Goal: Task Accomplishment & Management: Complete application form

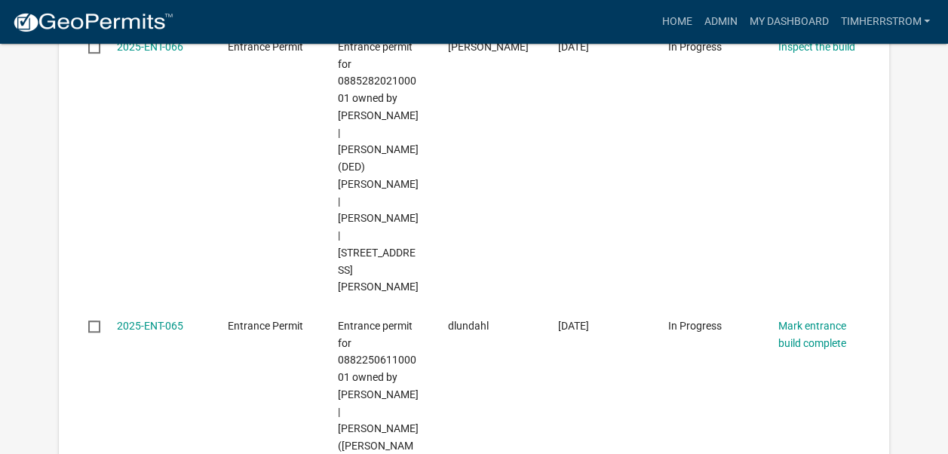
scroll to position [368, 0]
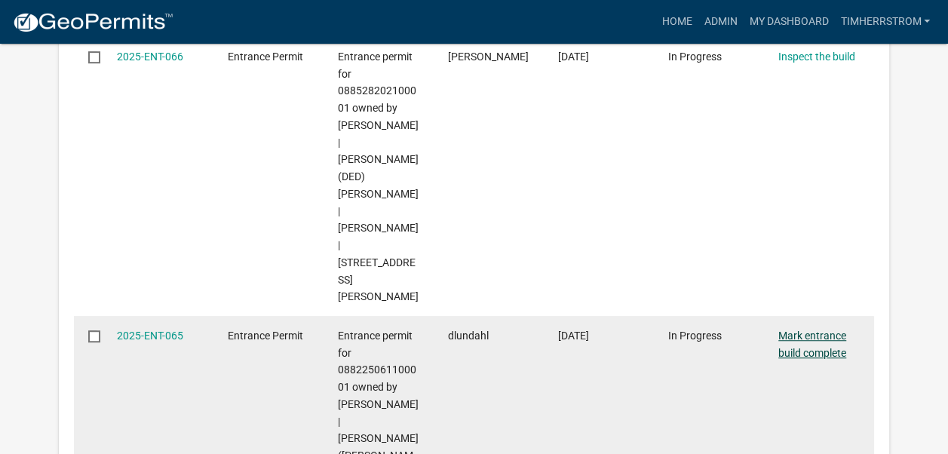
click at [817, 329] on link "Mark entrance build complete" at bounding box center [812, 343] width 68 height 29
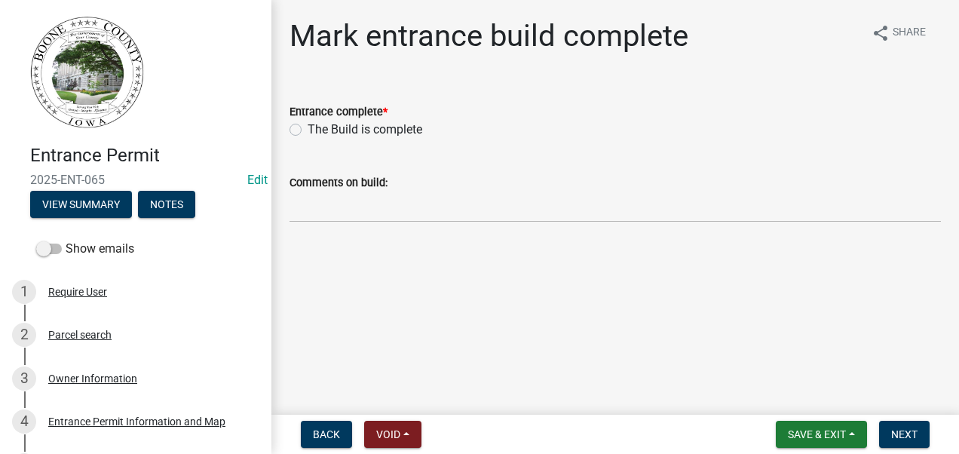
click at [308, 128] on label "The Build is complete" at bounding box center [365, 130] width 115 height 18
click at [308, 128] on input "The Build is complete" at bounding box center [313, 126] width 10 height 10
radio input "true"
click at [896, 437] on span "Next" at bounding box center [904, 434] width 26 height 12
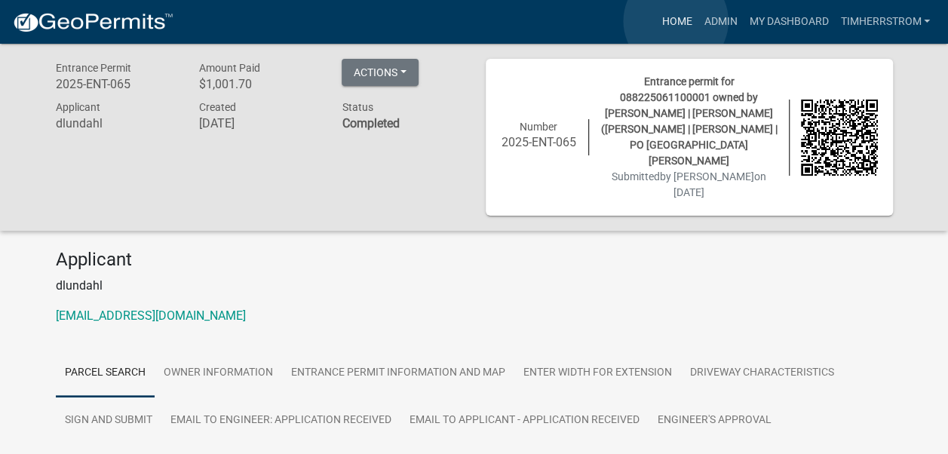
click at [676, 21] on link "Home" at bounding box center [676, 22] width 42 height 29
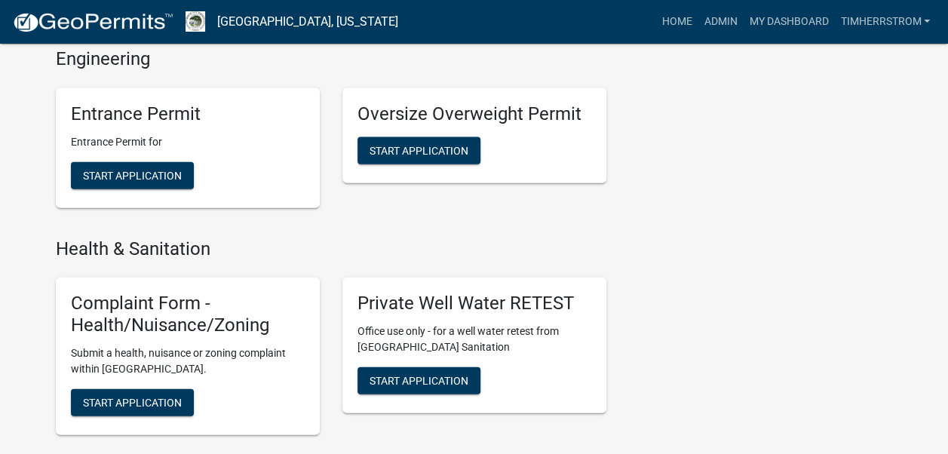
scroll to position [1659, 0]
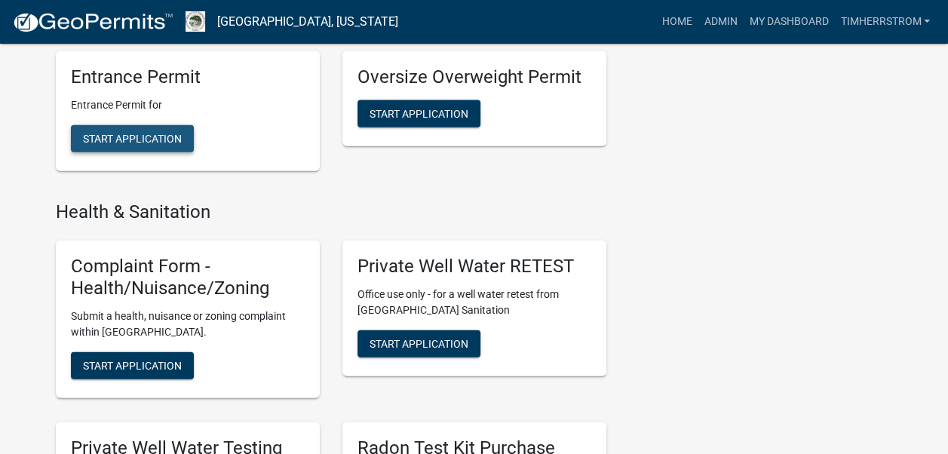
click at [124, 132] on span "Start Application" at bounding box center [132, 138] width 99 height 12
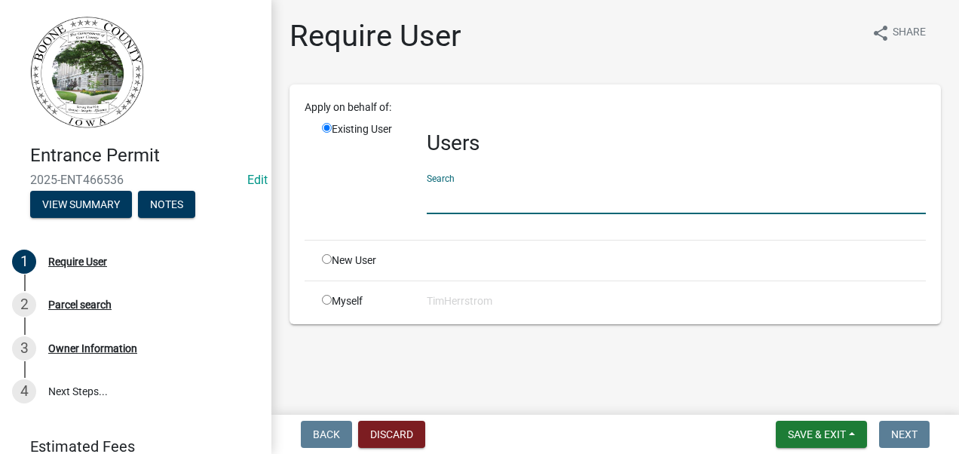
click at [454, 200] on input "text" at bounding box center [676, 198] width 499 height 31
type input "[PERSON_NAME]"
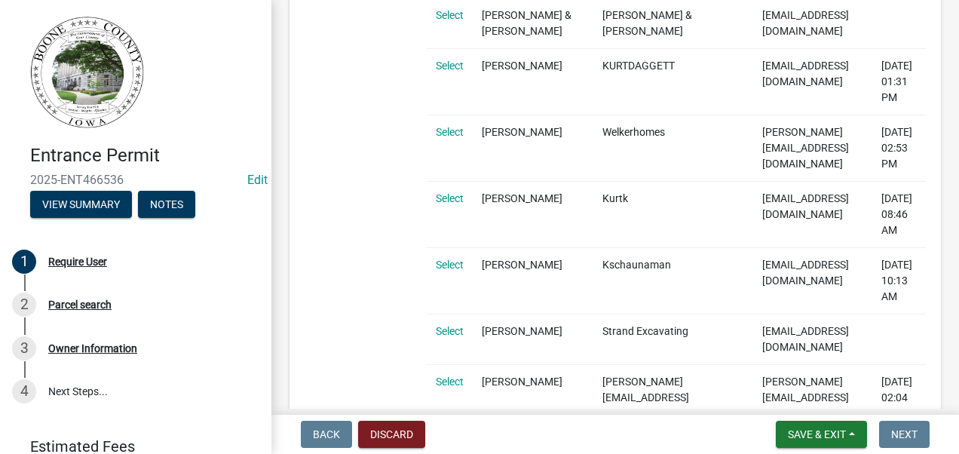
scroll to position [1282, 0]
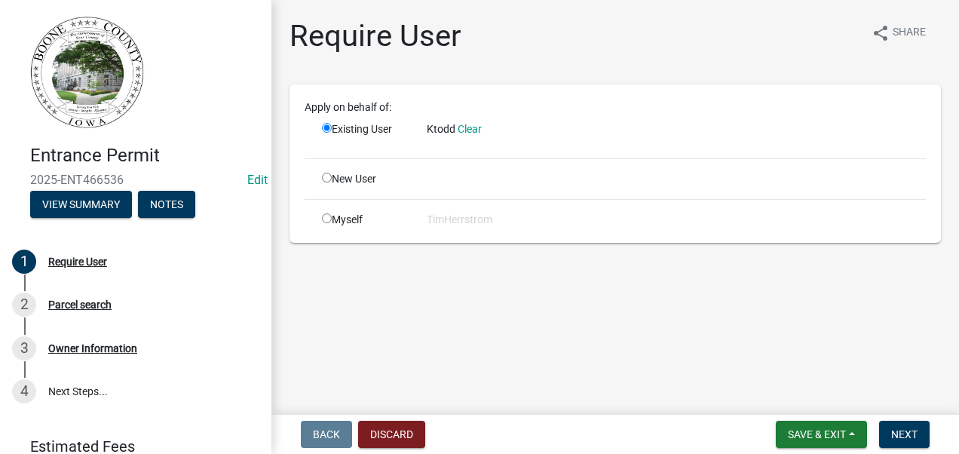
scroll to position [0, 0]
click at [902, 432] on span "Next" at bounding box center [904, 434] width 26 height 12
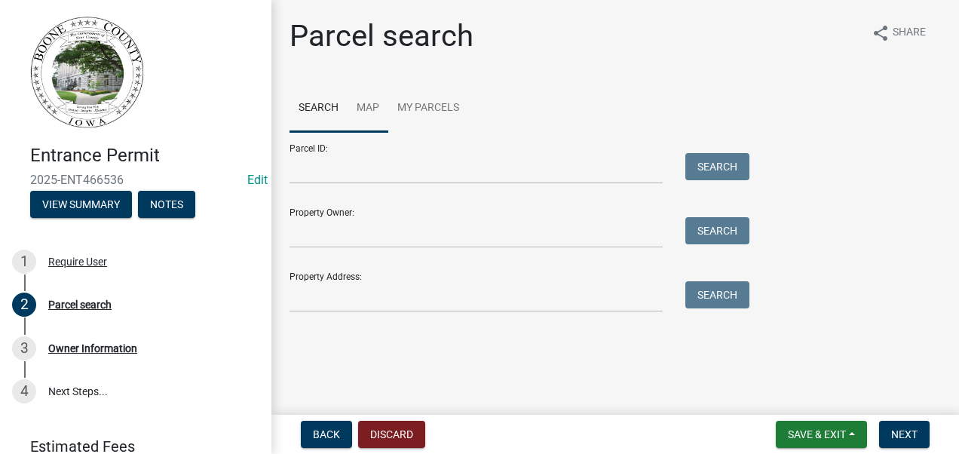
click at [366, 107] on link "Map" at bounding box center [368, 108] width 41 height 48
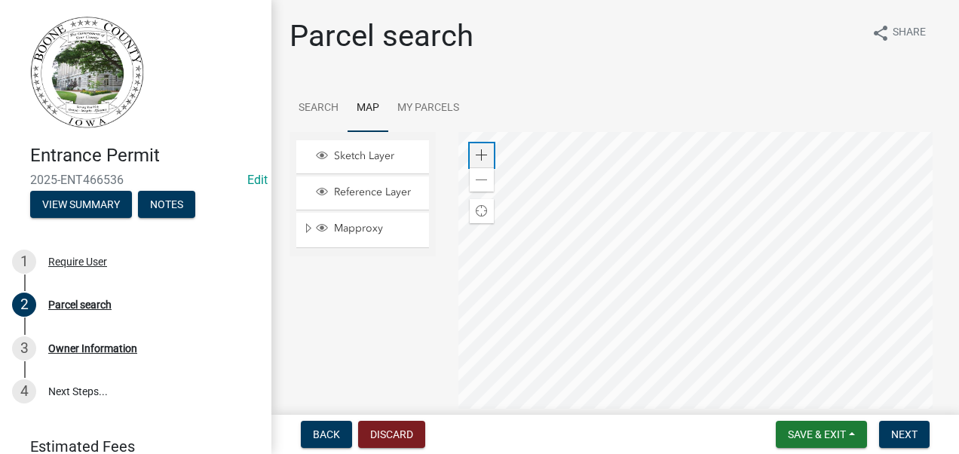
click at [476, 157] on span at bounding box center [482, 155] width 12 height 12
click at [704, 308] on div at bounding box center [699, 320] width 483 height 377
click at [481, 155] on span at bounding box center [482, 155] width 12 height 12
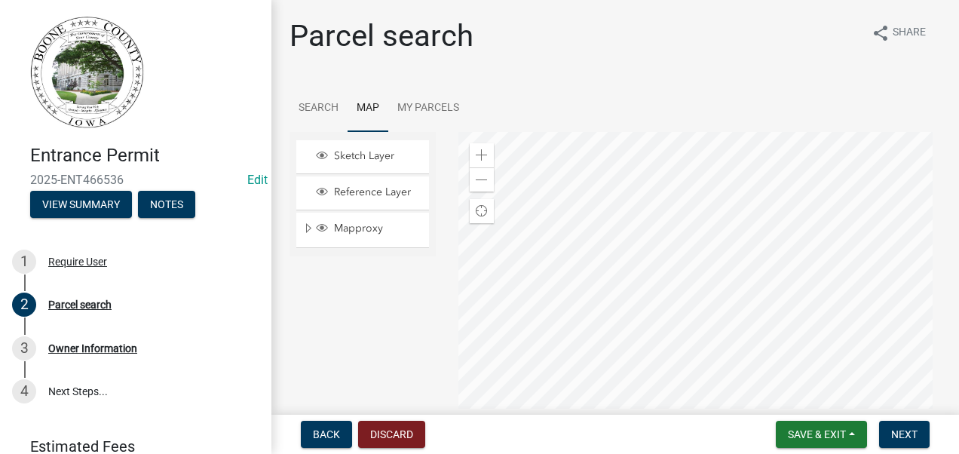
click at [678, 365] on div at bounding box center [699, 320] width 483 height 377
click at [766, 366] on div at bounding box center [699, 320] width 483 height 377
click at [480, 157] on span at bounding box center [482, 155] width 12 height 12
click at [648, 167] on div at bounding box center [699, 320] width 483 height 377
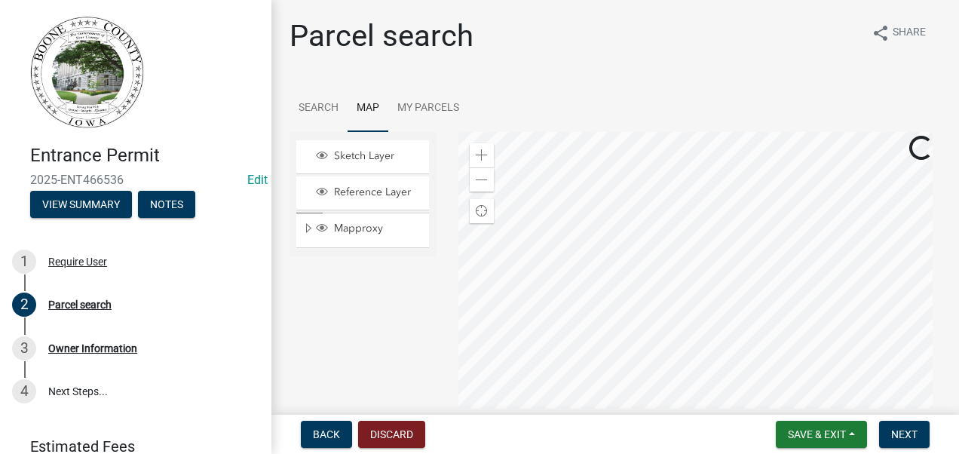
click at [676, 132] on div at bounding box center [699, 320] width 483 height 377
click at [476, 155] on span at bounding box center [482, 155] width 12 height 12
click at [777, 299] on div at bounding box center [699, 320] width 483 height 377
click at [659, 323] on div at bounding box center [699, 320] width 483 height 377
click at [626, 324] on div at bounding box center [699, 320] width 483 height 377
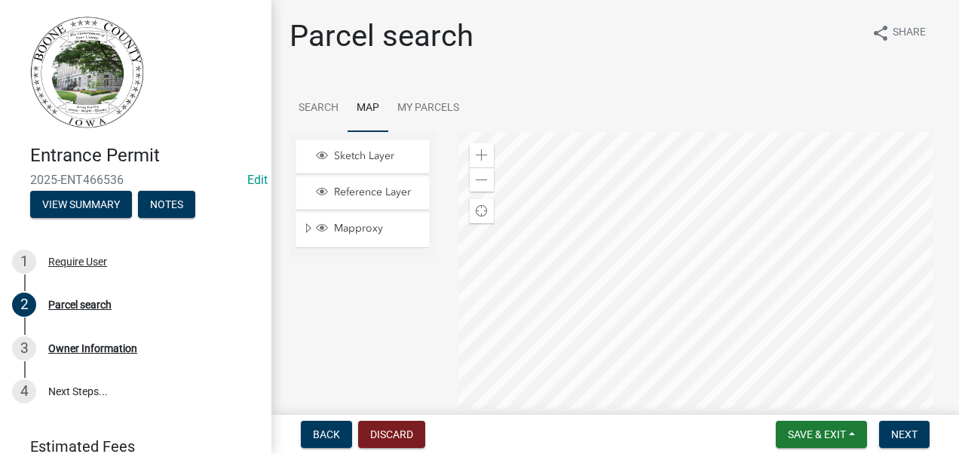
click at [641, 276] on div at bounding box center [699, 320] width 483 height 377
click at [485, 277] on div at bounding box center [699, 320] width 483 height 377
click at [762, 244] on div at bounding box center [699, 320] width 483 height 377
click at [684, 297] on div at bounding box center [699, 320] width 483 height 377
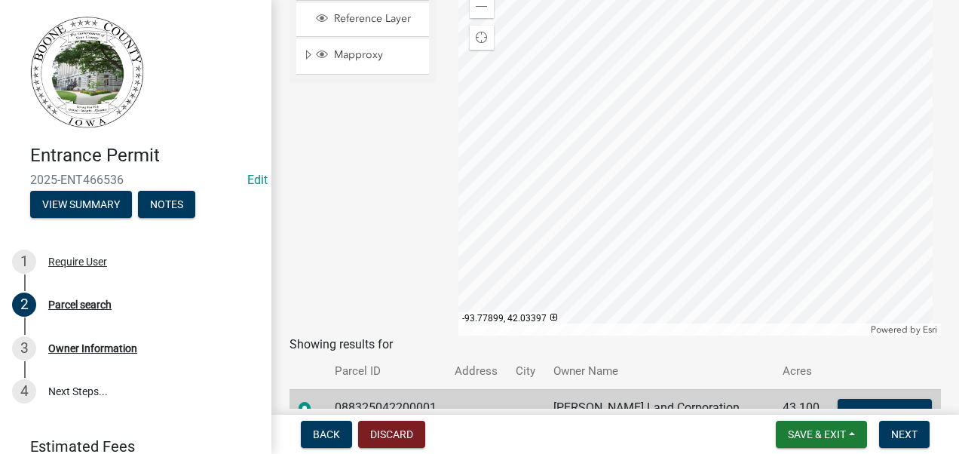
scroll to position [151, 0]
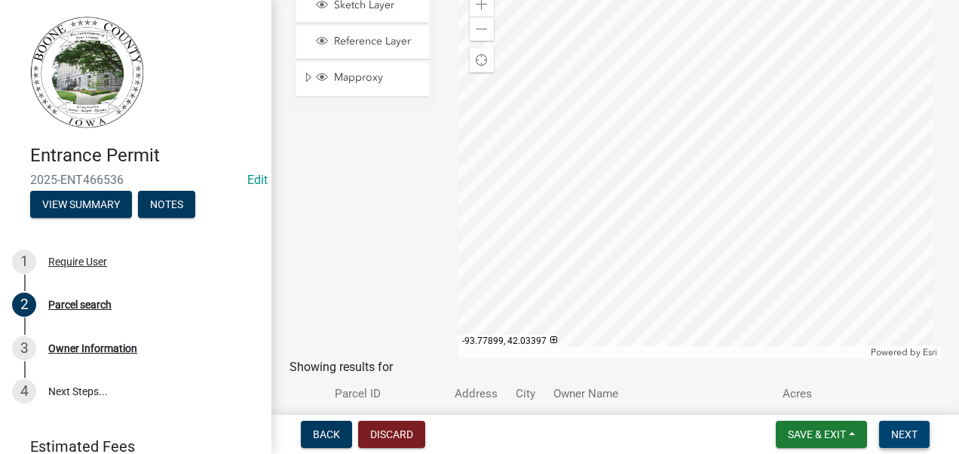
click at [898, 434] on span "Next" at bounding box center [904, 434] width 26 height 12
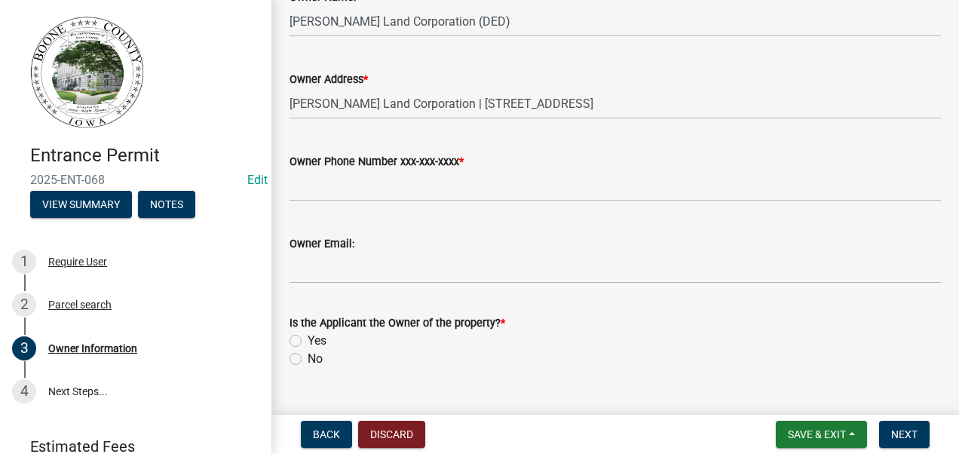
scroll to position [231, 0]
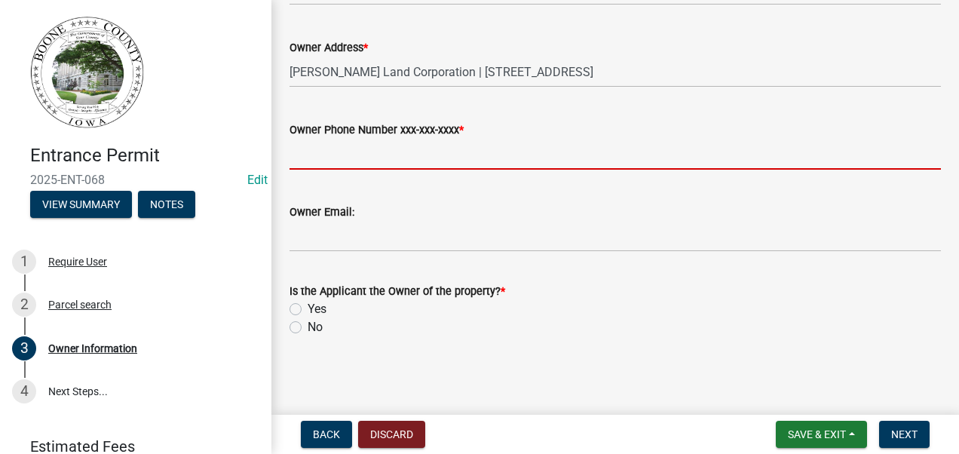
click at [354, 158] on input "Owner Phone Number xxx-xxx-xxxx *" at bounding box center [615, 154] width 651 height 31
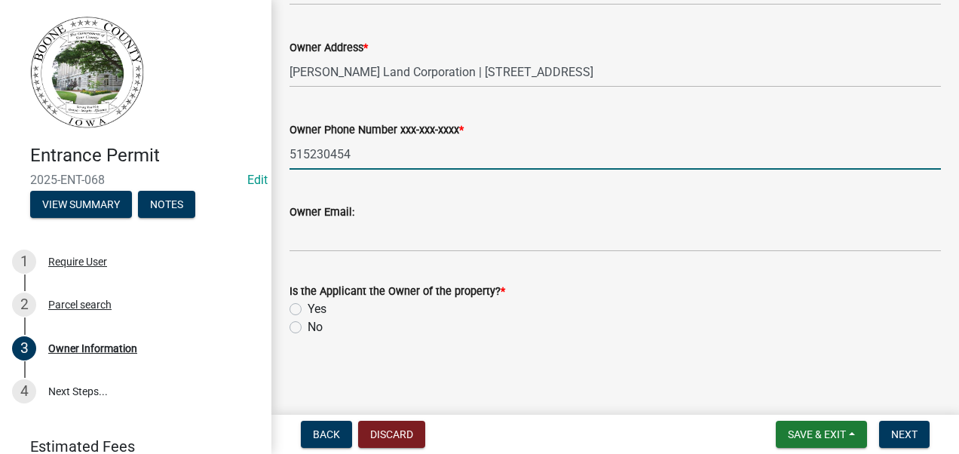
type input "5152304542"
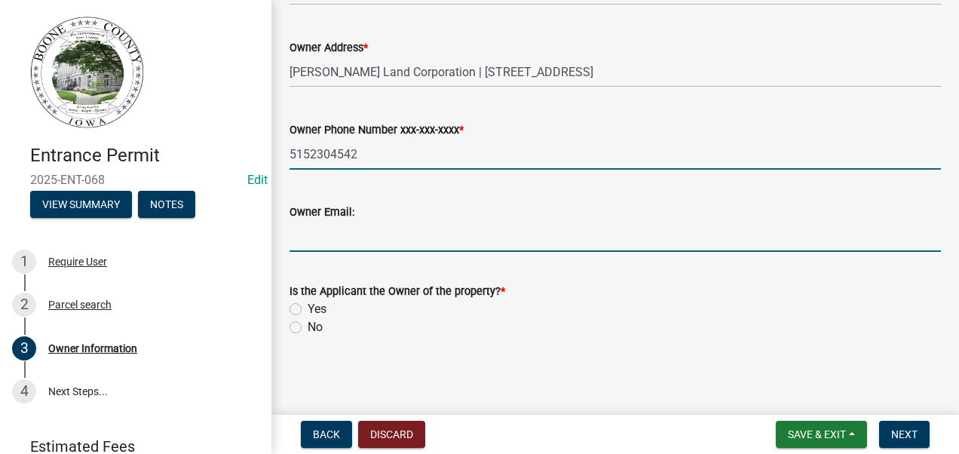
type input "[EMAIL_ADDRESS][DOMAIN_NAME][US_STATE]"
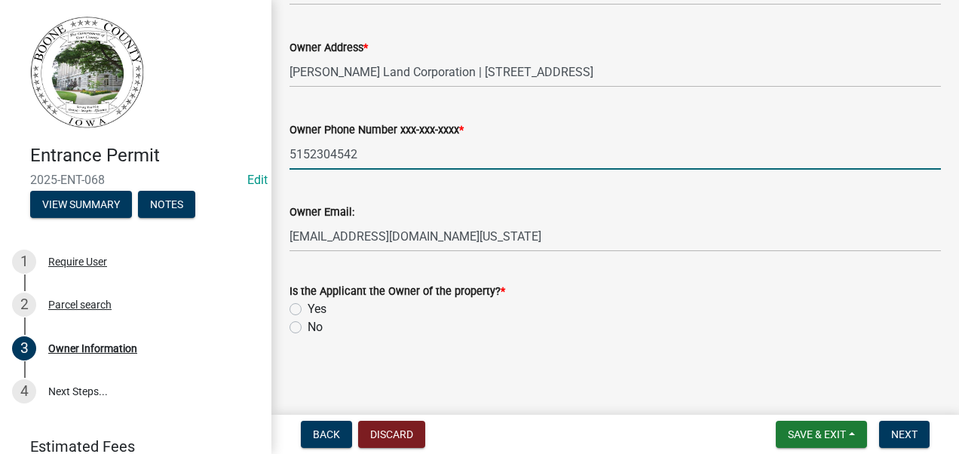
type input "5152304542"
click at [308, 311] on label "Yes" at bounding box center [317, 309] width 19 height 18
click at [308, 310] on input "Yes" at bounding box center [313, 305] width 10 height 10
radio input "true"
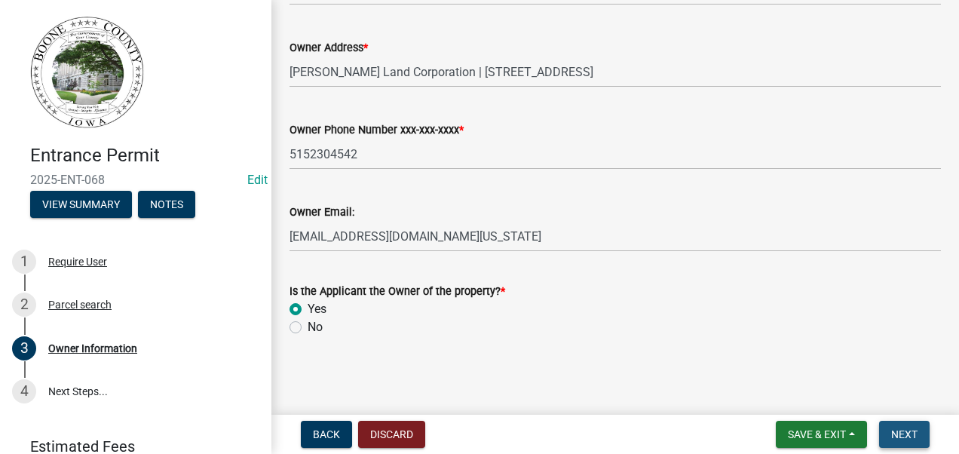
click at [905, 428] on span "Next" at bounding box center [904, 434] width 26 height 12
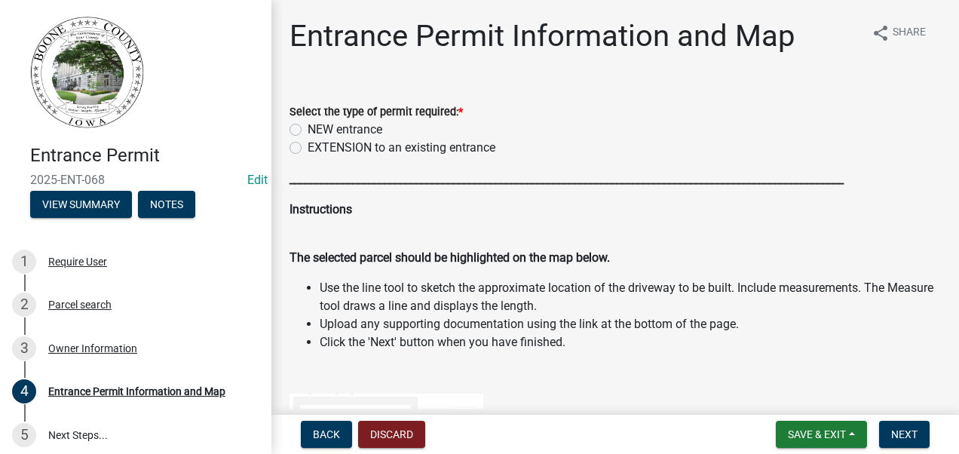
click at [308, 127] on label "NEW entrance" at bounding box center [345, 130] width 75 height 18
click at [308, 127] on input "NEW entrance" at bounding box center [313, 126] width 10 height 10
radio input "true"
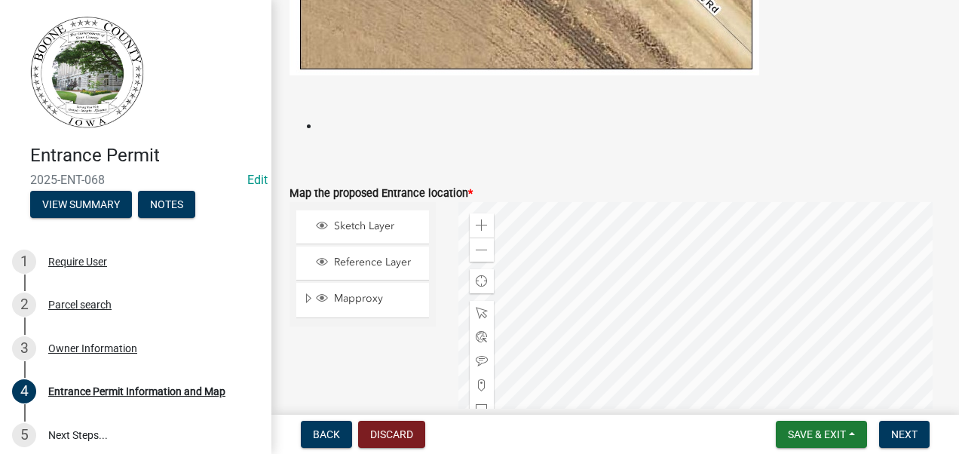
scroll to position [1131, 0]
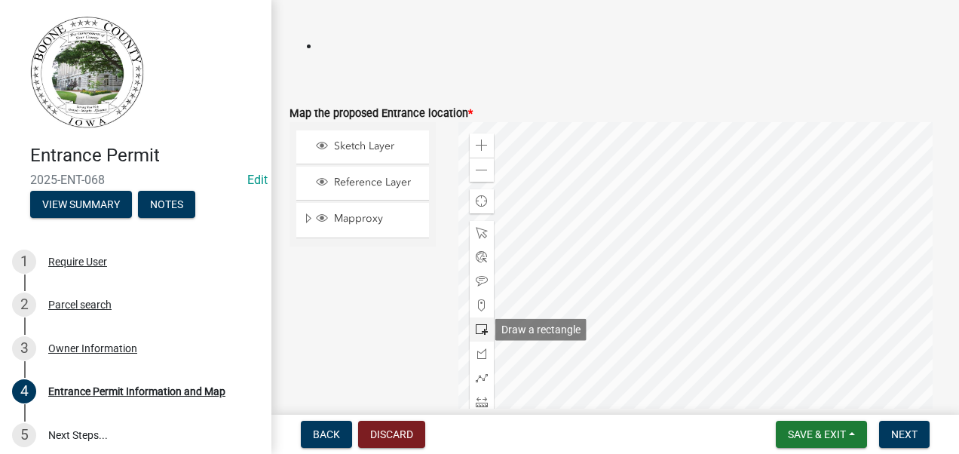
click at [479, 328] on span at bounding box center [482, 329] width 12 height 12
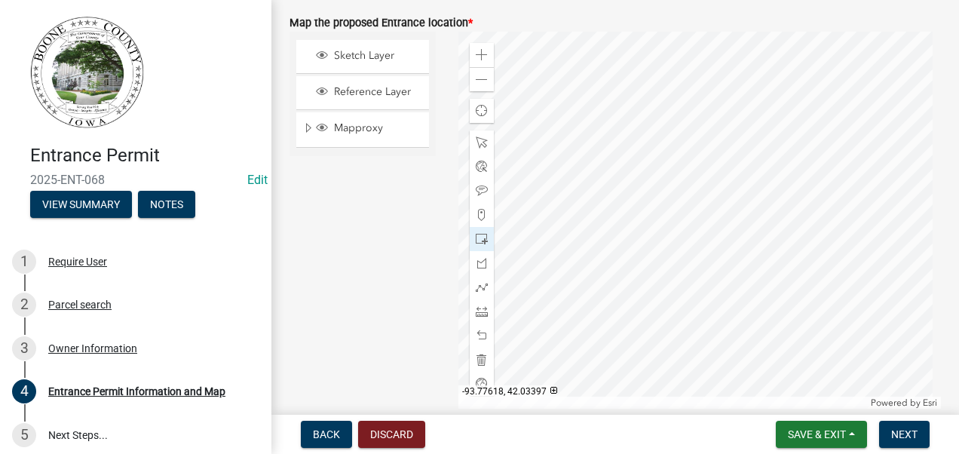
click at [618, 163] on div at bounding box center [699, 220] width 483 height 377
click at [478, 360] on span at bounding box center [482, 360] width 12 height 12
click at [615, 159] on div at bounding box center [699, 220] width 483 height 377
click at [616, 155] on div at bounding box center [699, 220] width 483 height 377
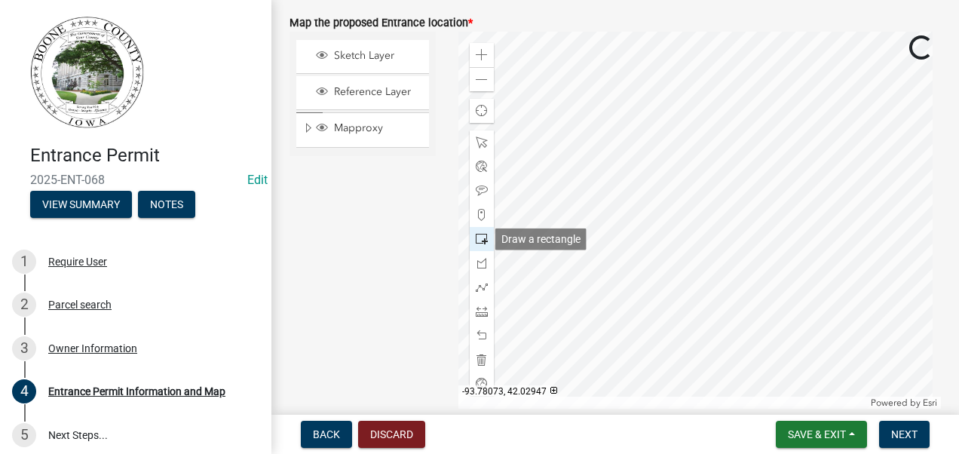
click at [478, 237] on span at bounding box center [482, 239] width 12 height 12
click at [617, 162] on div at bounding box center [699, 220] width 483 height 377
click at [900, 436] on span "Next" at bounding box center [904, 434] width 26 height 12
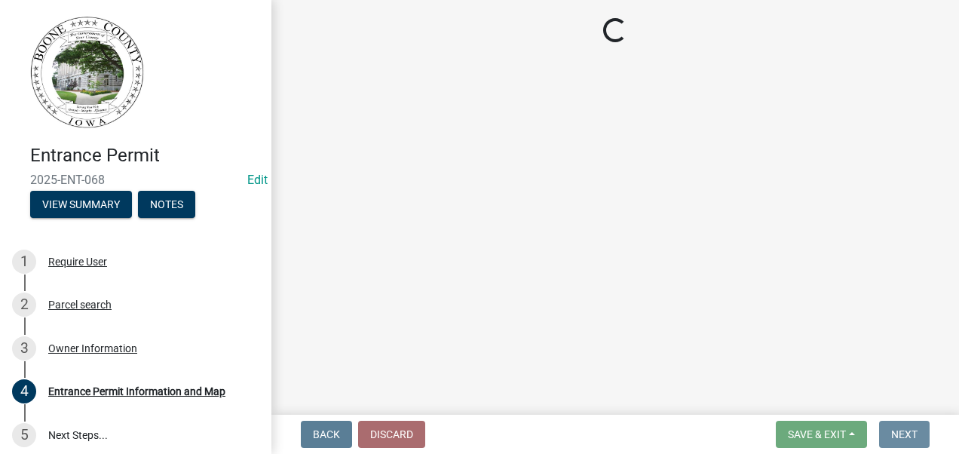
scroll to position [0, 0]
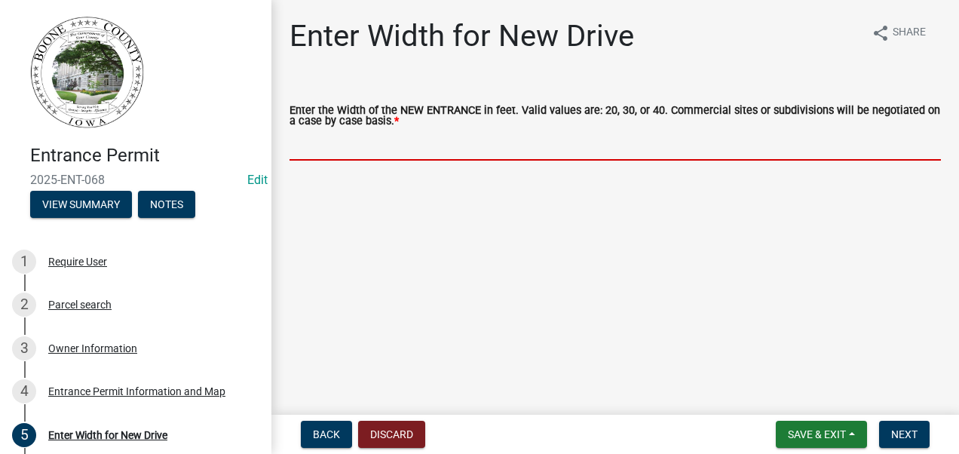
click at [439, 148] on input "text" at bounding box center [615, 145] width 651 height 31
type input "20"
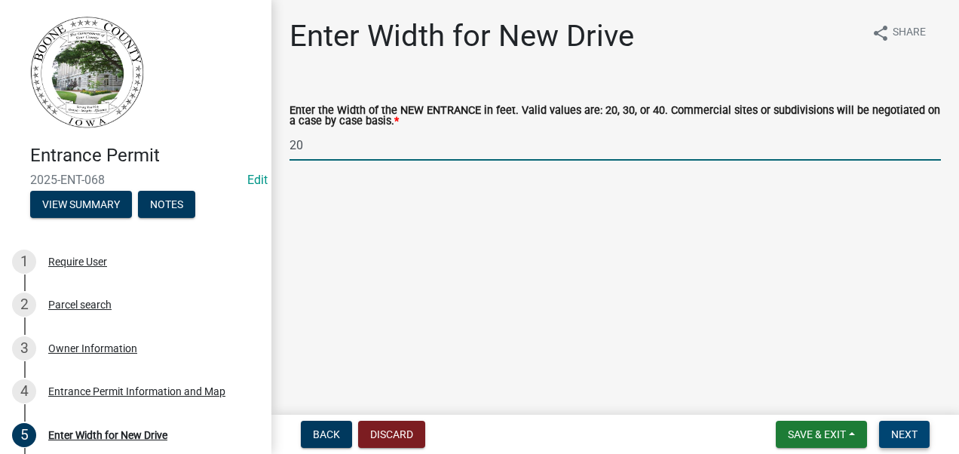
click at [888, 432] on button "Next" at bounding box center [904, 434] width 51 height 27
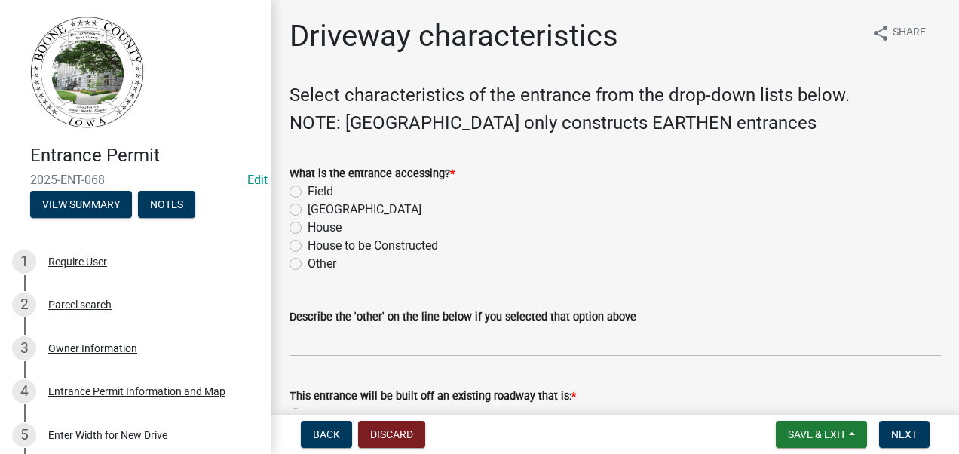
click at [308, 193] on label "Field" at bounding box center [321, 191] width 26 height 18
click at [308, 192] on input "Field" at bounding box center [313, 187] width 10 height 10
radio input "true"
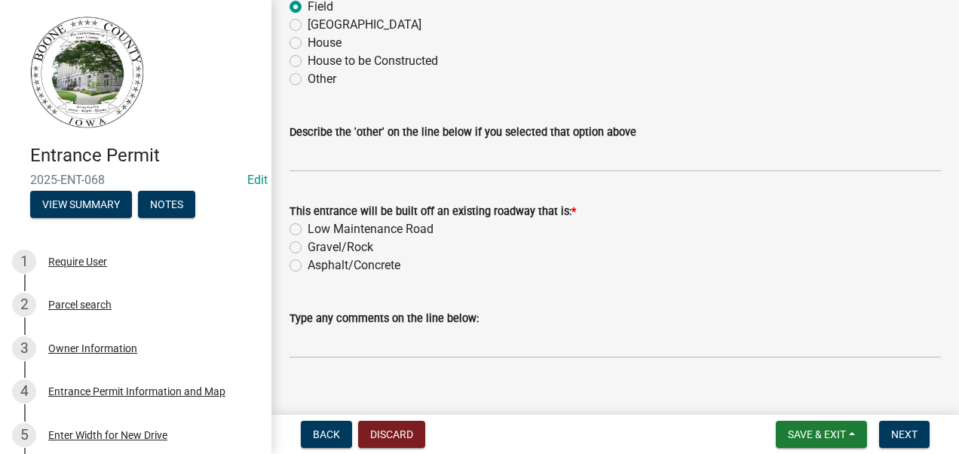
scroll to position [204, 0]
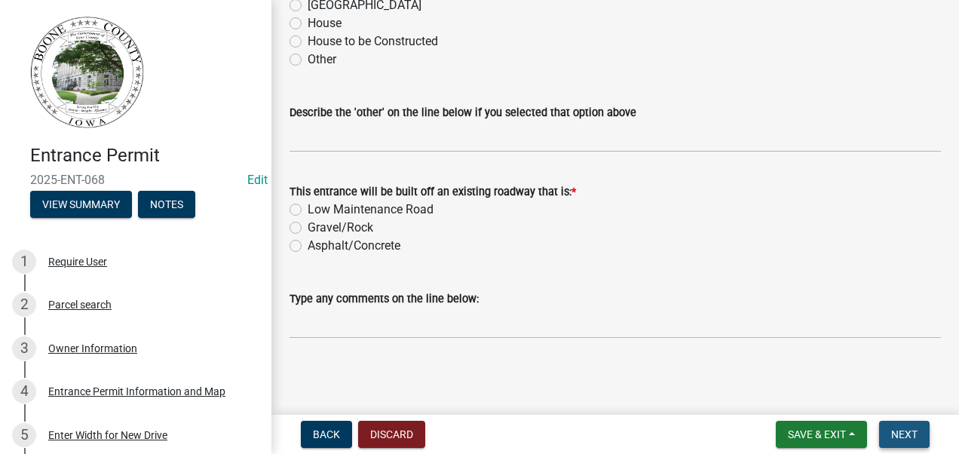
click at [897, 437] on span "Next" at bounding box center [904, 434] width 26 height 12
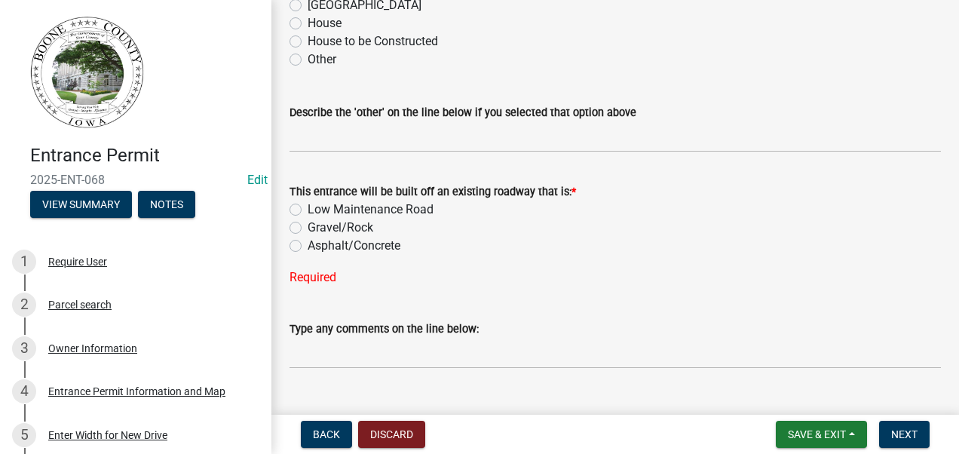
click at [308, 229] on label "Gravel/Rock" at bounding box center [341, 228] width 66 height 18
click at [308, 228] on input "Gravel/Rock" at bounding box center [313, 224] width 10 height 10
radio input "true"
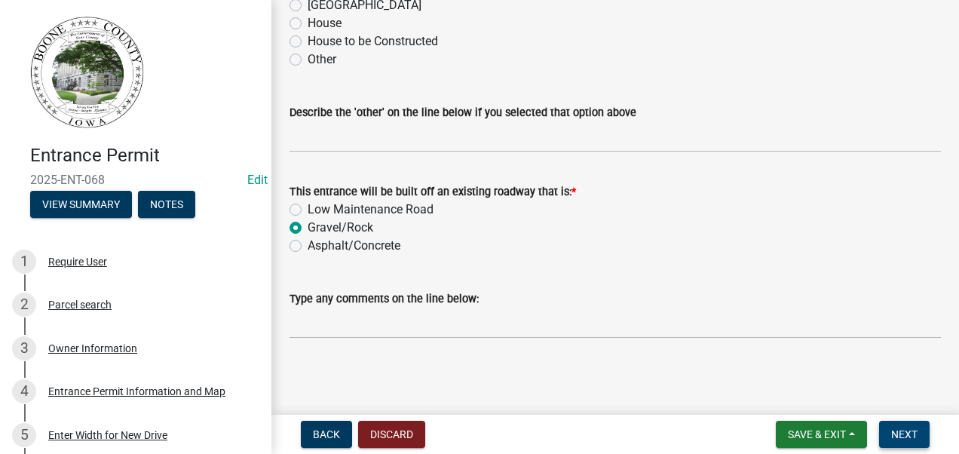
click at [907, 437] on span "Next" at bounding box center [904, 434] width 26 height 12
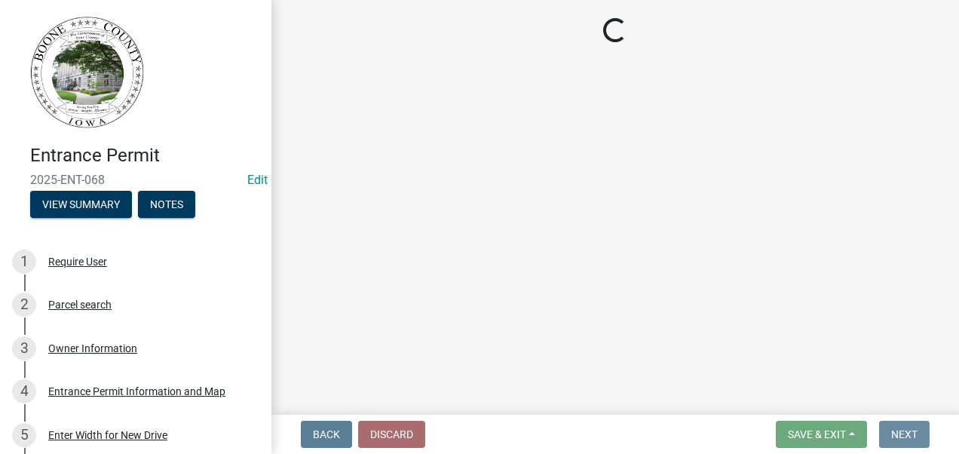
scroll to position [0, 0]
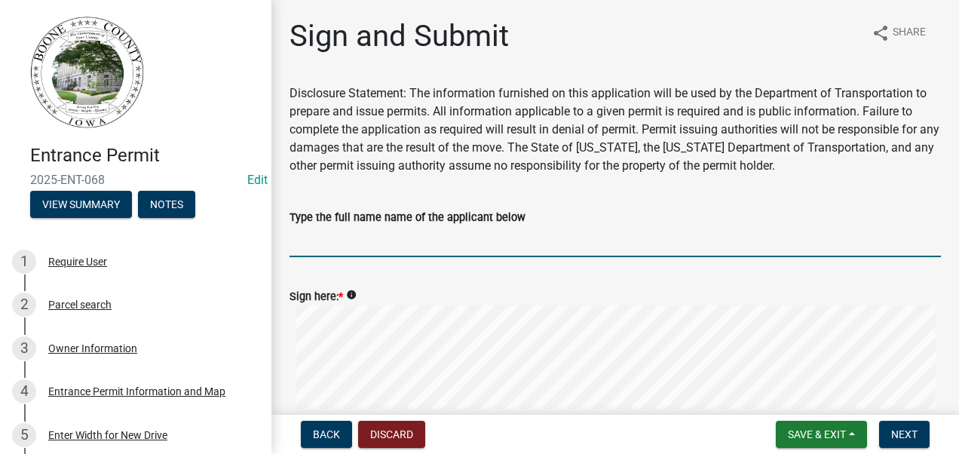
click at [297, 244] on input "Type the full name name of the applicant below" at bounding box center [615, 241] width 651 height 31
type input "[PERSON_NAME]"
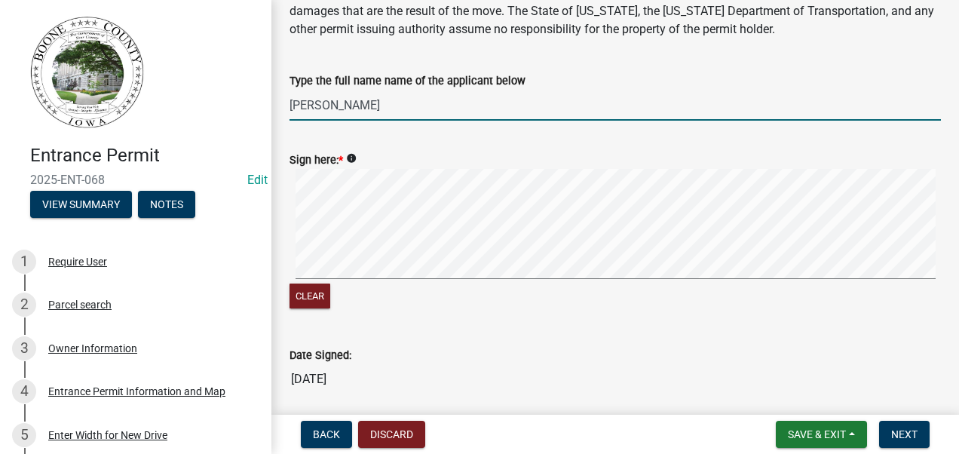
scroll to position [151, 0]
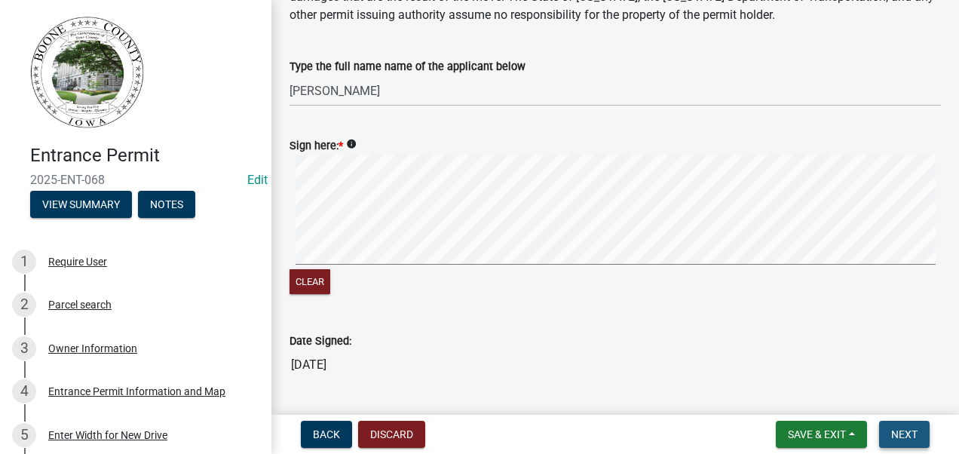
click at [908, 431] on span "Next" at bounding box center [904, 434] width 26 height 12
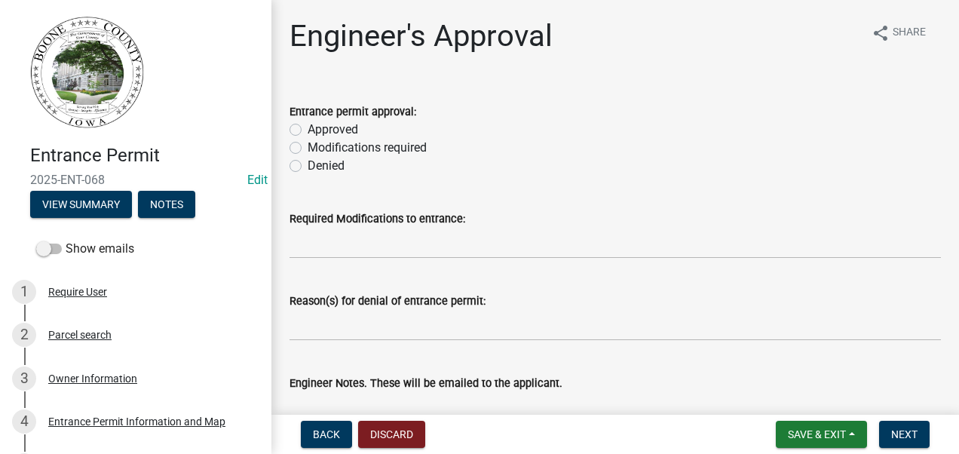
click at [308, 128] on label "Approved" at bounding box center [333, 130] width 51 height 18
click at [308, 128] on input "Approved" at bounding box center [313, 126] width 10 height 10
radio input "true"
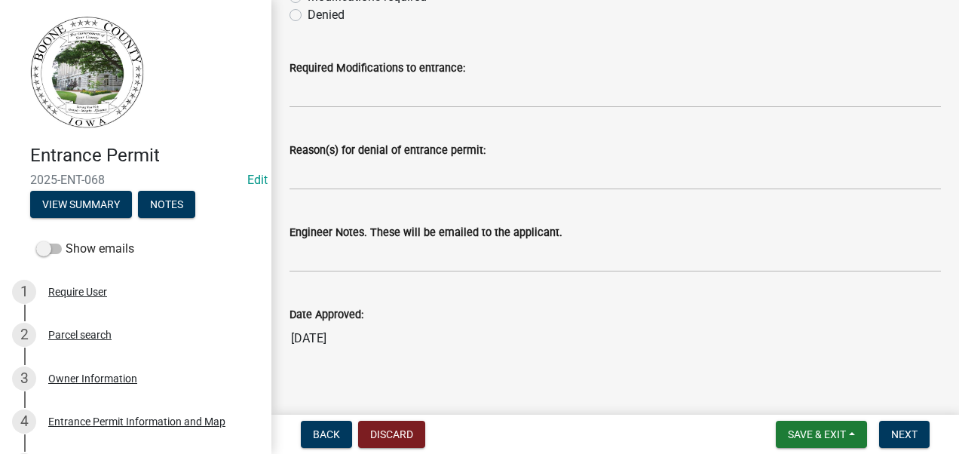
scroll to position [166, 0]
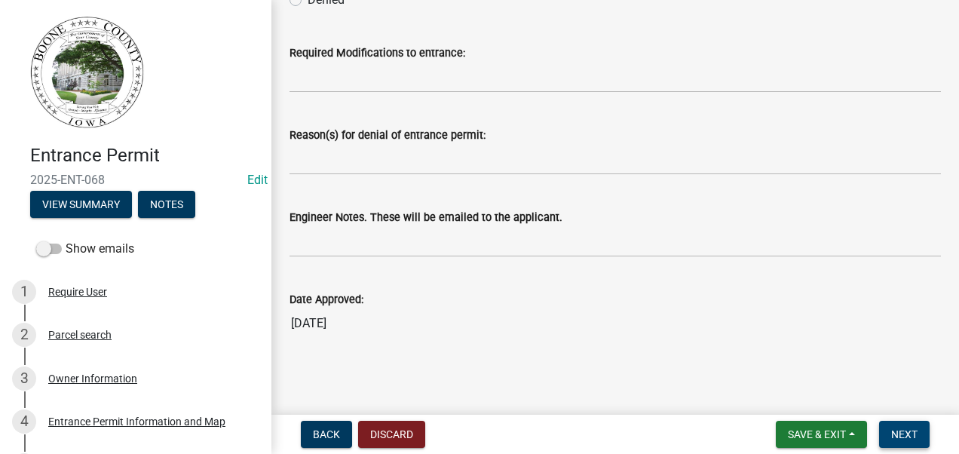
click at [903, 435] on span "Next" at bounding box center [904, 434] width 26 height 12
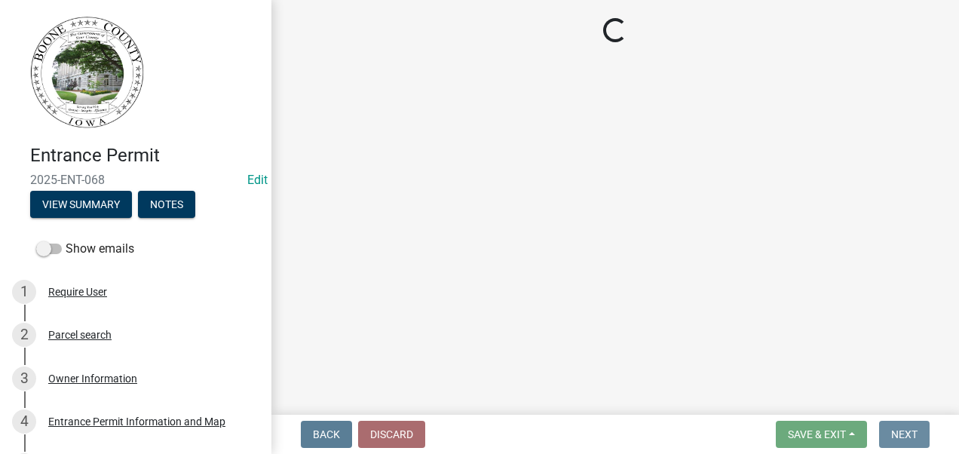
scroll to position [0, 0]
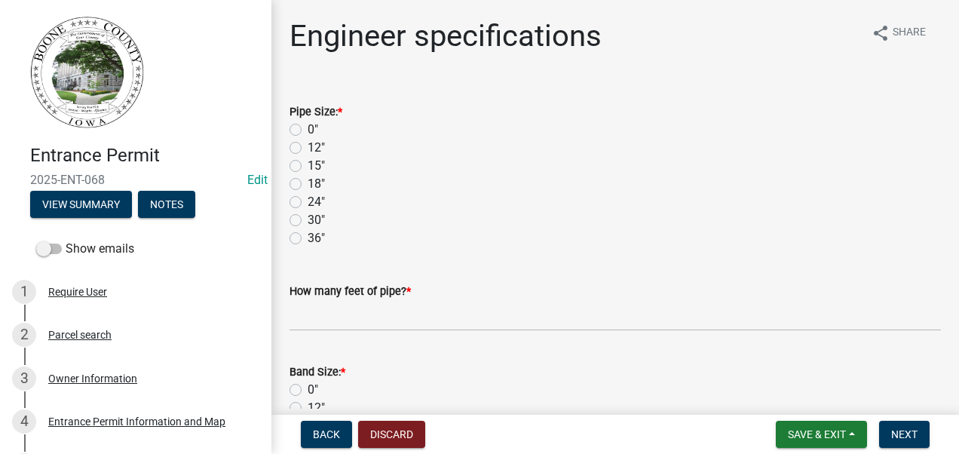
click at [308, 185] on label "18"" at bounding box center [316, 184] width 17 height 18
click at [308, 185] on input "18"" at bounding box center [313, 180] width 10 height 10
radio input "true"
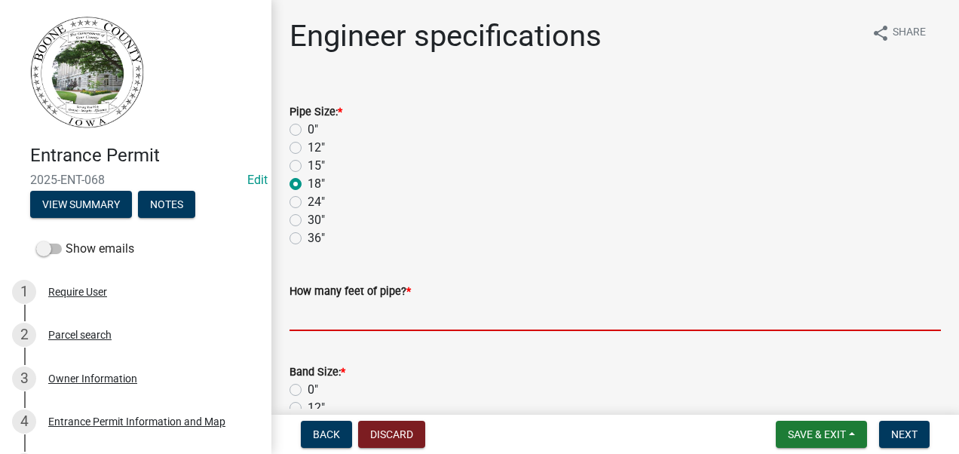
click at [360, 318] on input "text" at bounding box center [615, 315] width 651 height 31
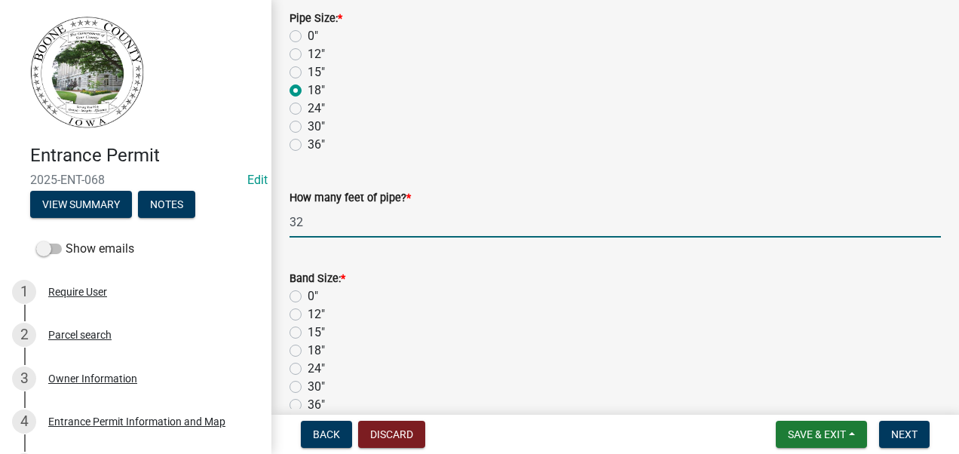
scroll to position [226, 0]
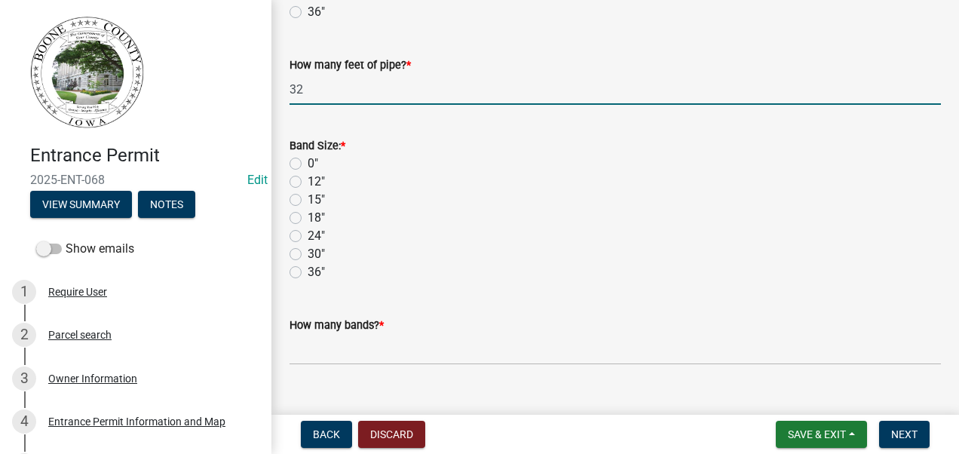
type input "32"
click at [308, 217] on label "18"" at bounding box center [316, 218] width 17 height 18
click at [308, 217] on input "18"" at bounding box center [313, 214] width 10 height 10
radio input "true"
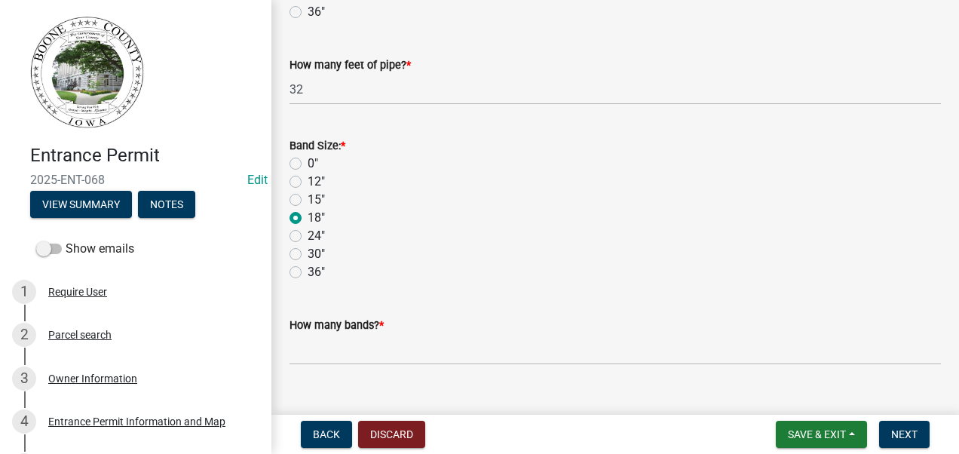
click at [308, 217] on label "18"" at bounding box center [316, 218] width 17 height 18
click at [308, 217] on input "18"" at bounding box center [313, 214] width 10 height 10
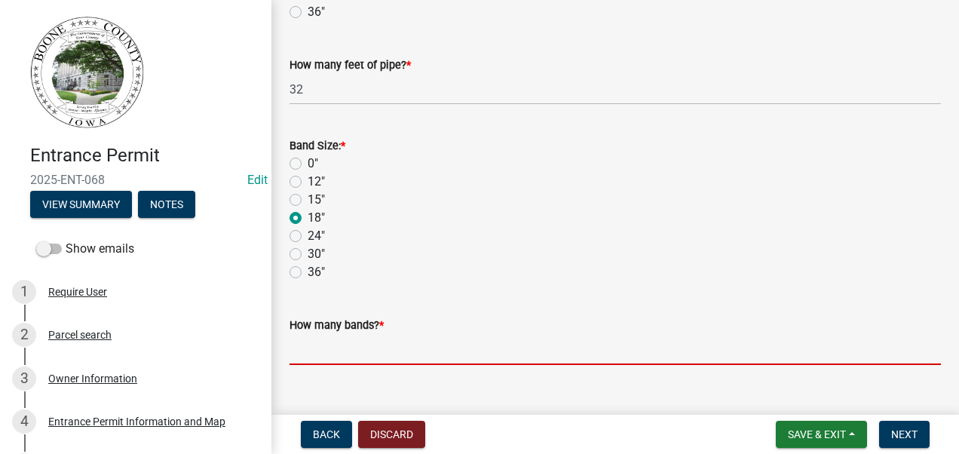
click at [364, 350] on input "text" at bounding box center [615, 349] width 651 height 31
type input "0"
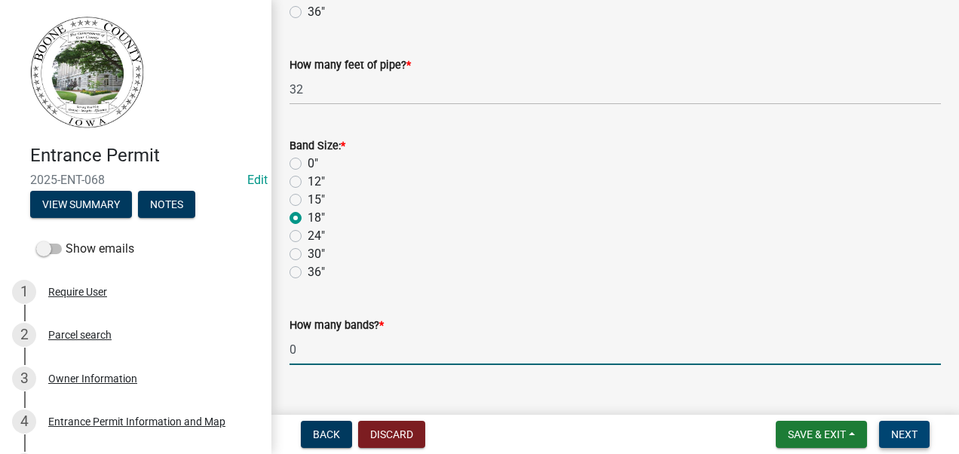
click at [909, 436] on span "Next" at bounding box center [904, 434] width 26 height 12
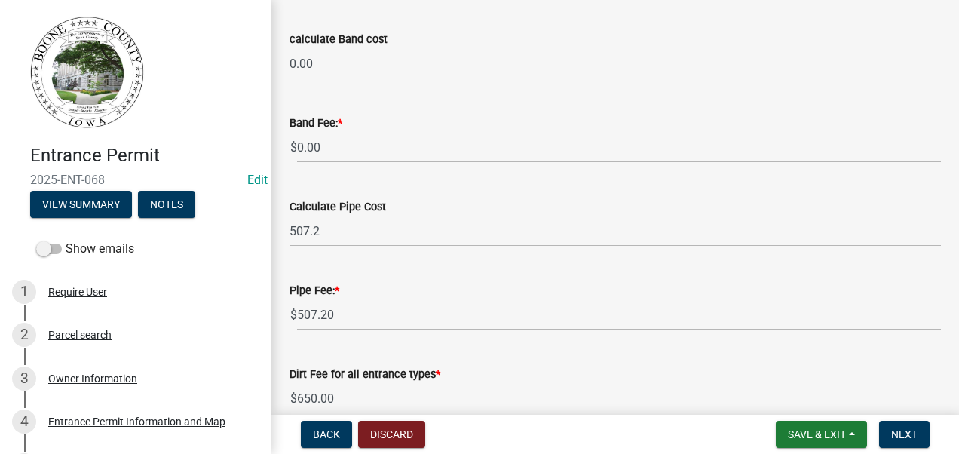
scroll to position [153, 0]
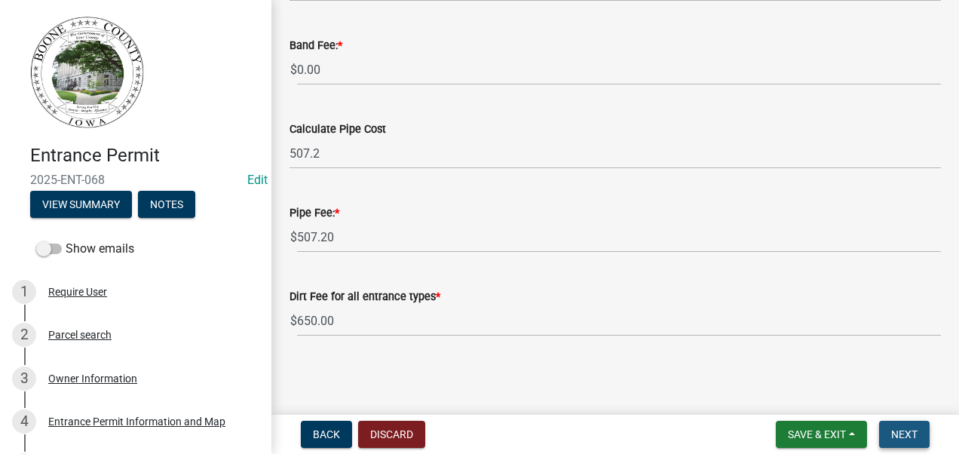
click at [902, 432] on span "Next" at bounding box center [904, 434] width 26 height 12
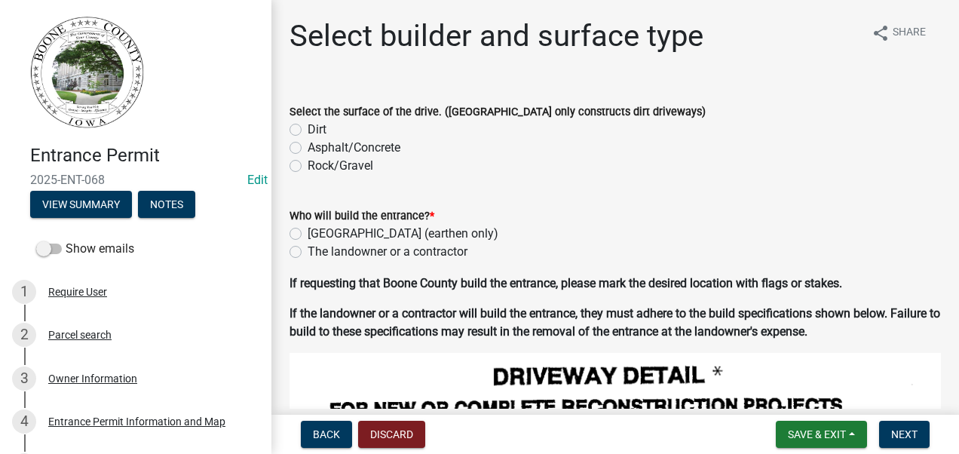
click at [308, 129] on label "Dirt" at bounding box center [317, 130] width 19 height 18
click at [308, 129] on input "Dirt" at bounding box center [313, 126] width 10 height 10
radio input "true"
click at [308, 234] on label "[GEOGRAPHIC_DATA] (earthen only)" at bounding box center [403, 234] width 191 height 18
click at [308, 234] on input "[GEOGRAPHIC_DATA] (earthen only)" at bounding box center [313, 230] width 10 height 10
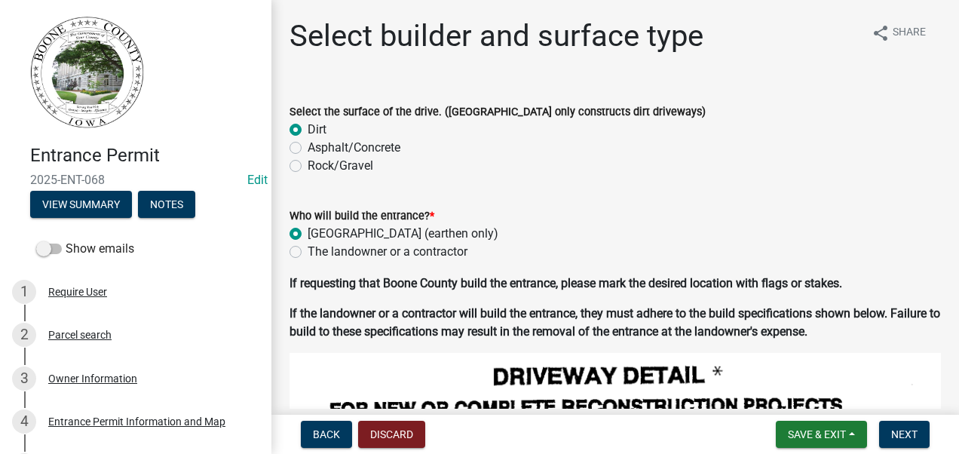
radio input "true"
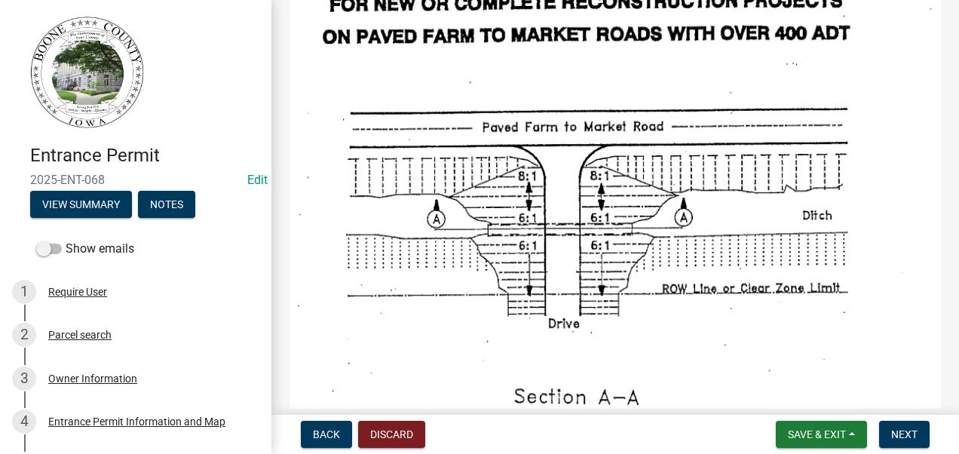
scroll to position [452, 0]
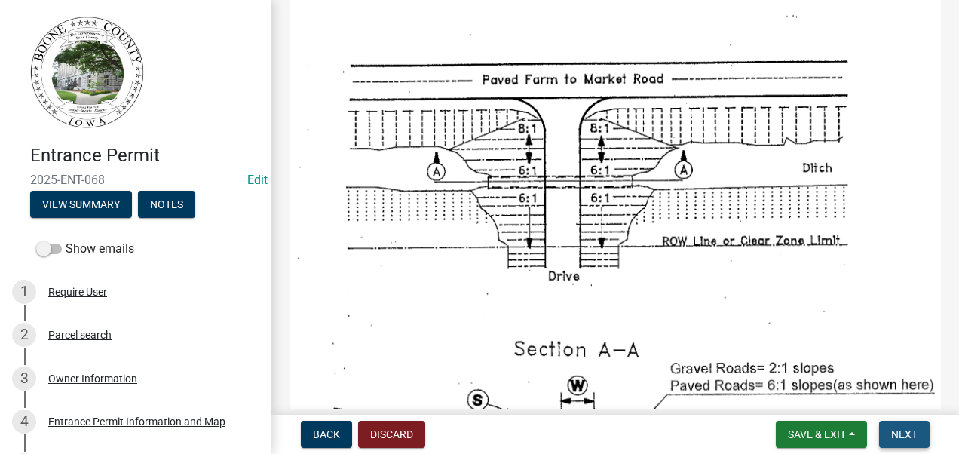
click at [900, 431] on span "Next" at bounding box center [904, 434] width 26 height 12
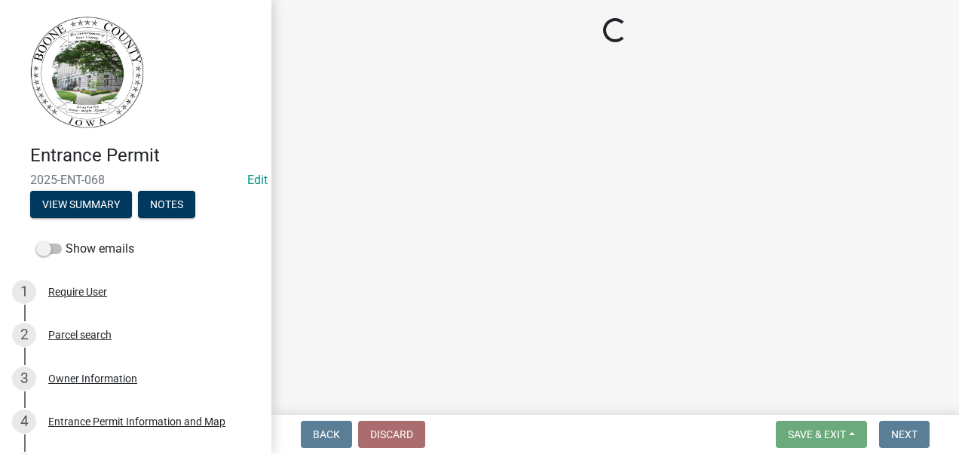
select select "3: 3"
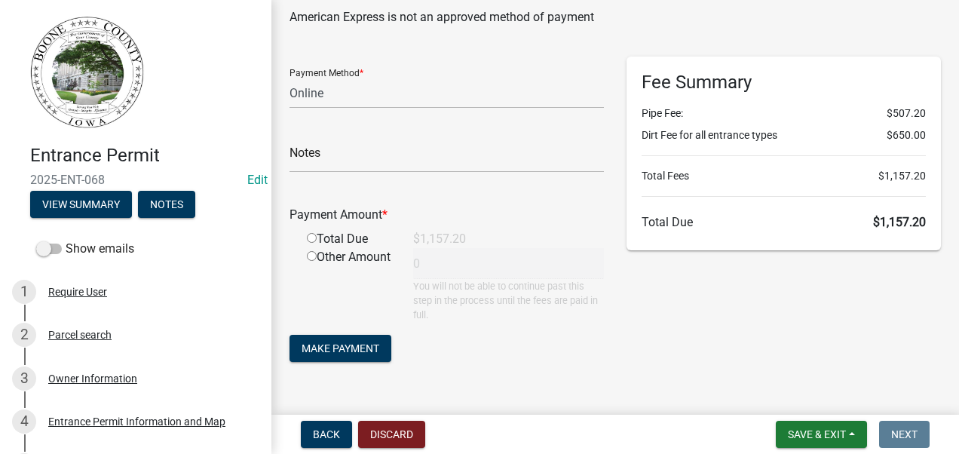
scroll to position [75, 0]
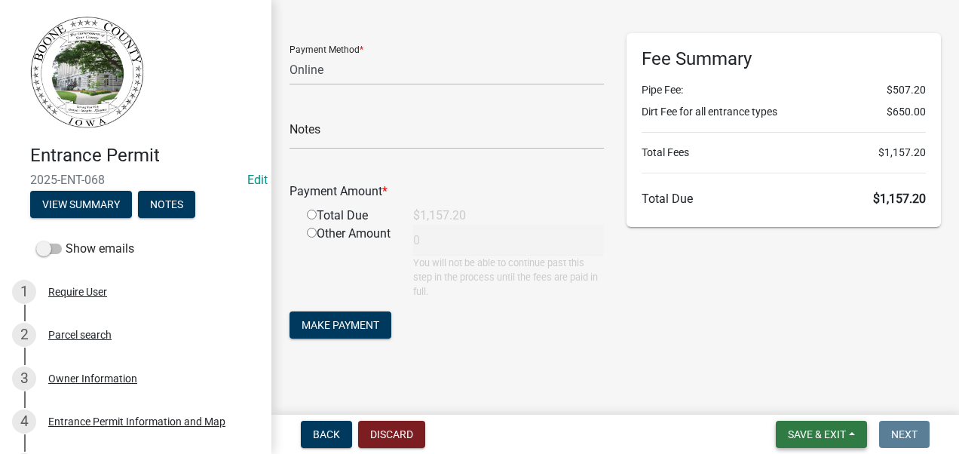
click at [816, 432] on span "Save & Exit" at bounding box center [817, 434] width 58 height 12
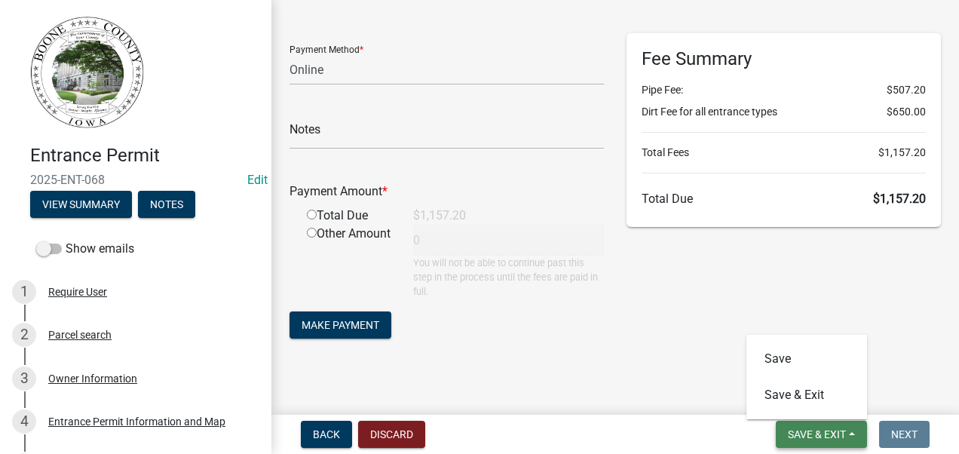
click at [816, 432] on span "Save & Exit" at bounding box center [817, 434] width 58 height 12
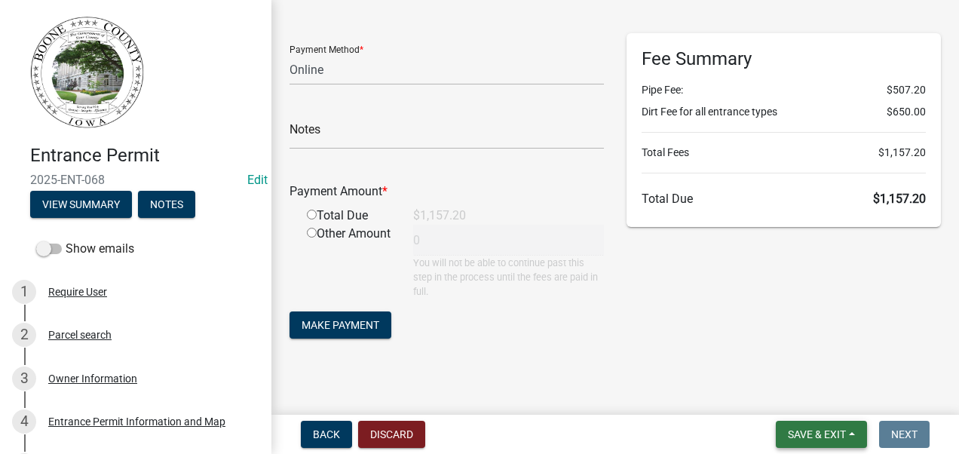
click at [815, 432] on span "Save & Exit" at bounding box center [817, 434] width 58 height 12
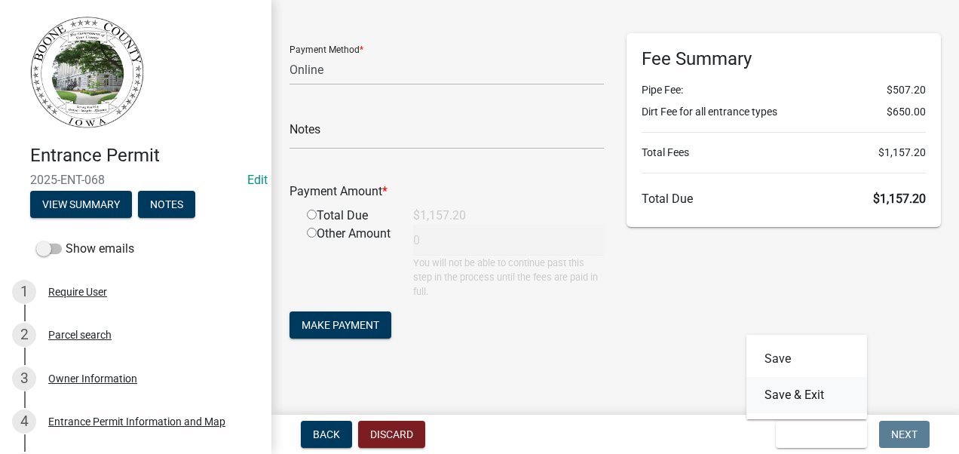
click at [780, 391] on button "Save & Exit" at bounding box center [806, 395] width 121 height 36
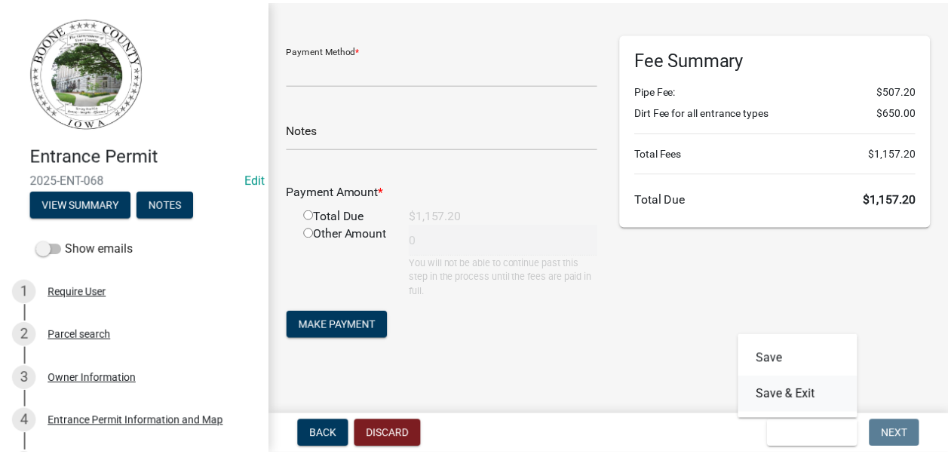
scroll to position [0, 0]
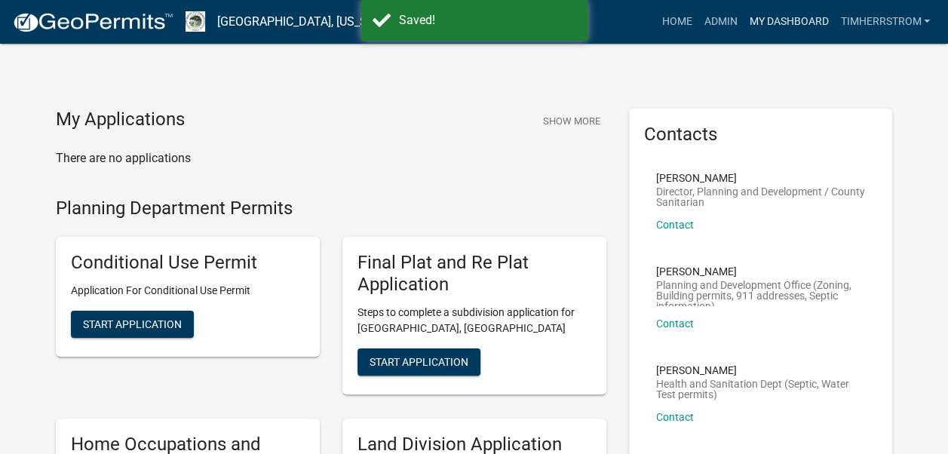
click at [797, 20] on link "My Dashboard" at bounding box center [788, 22] width 91 height 29
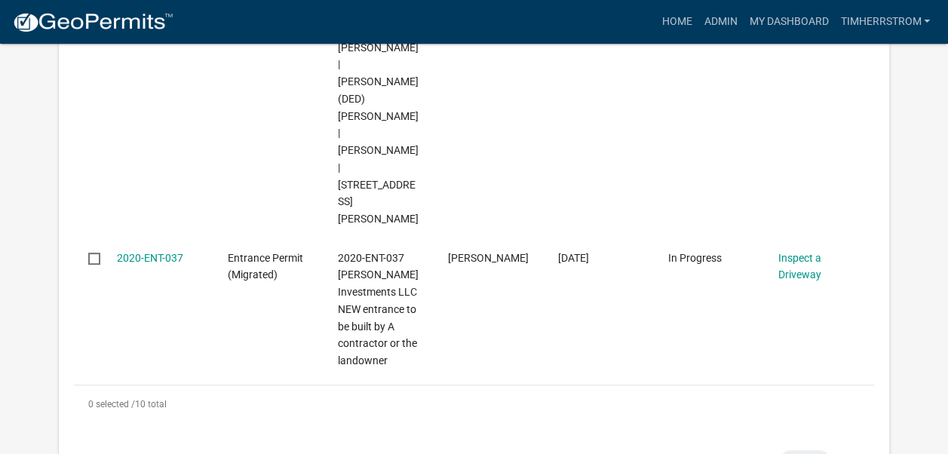
scroll to position [3067, 0]
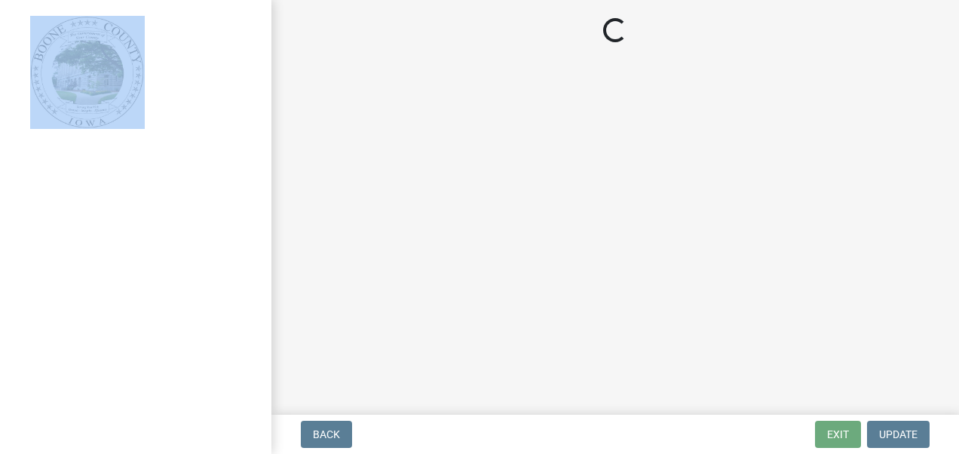
click at [161, 191] on div at bounding box center [135, 227] width 271 height 454
select select "3: 3"
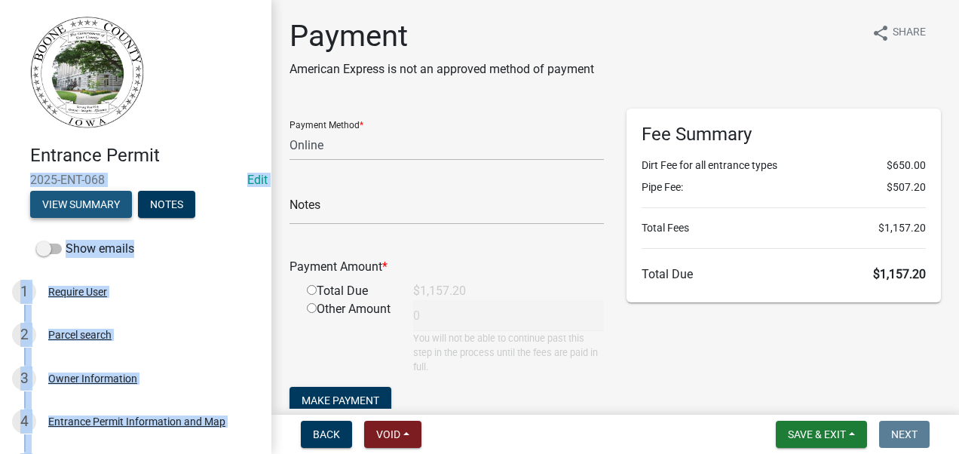
click at [96, 202] on button "View Summary" at bounding box center [81, 204] width 102 height 27
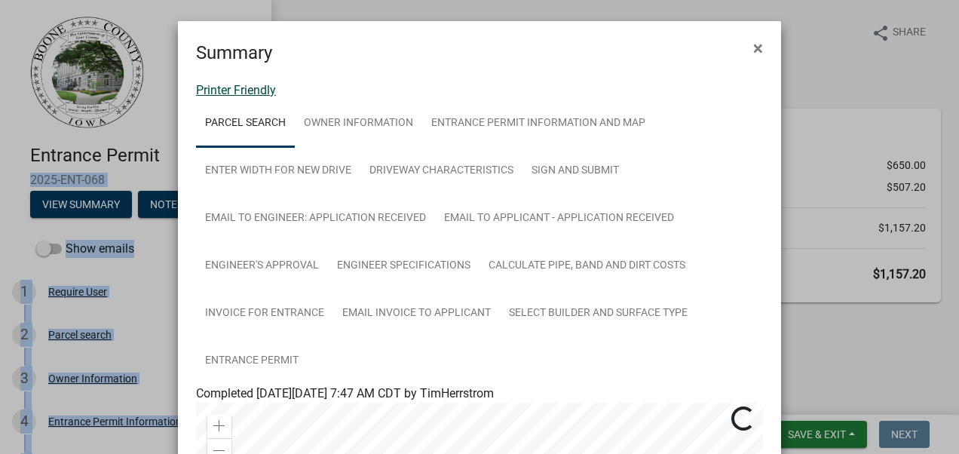
click at [250, 91] on link "Printer Friendly" at bounding box center [236, 90] width 80 height 14
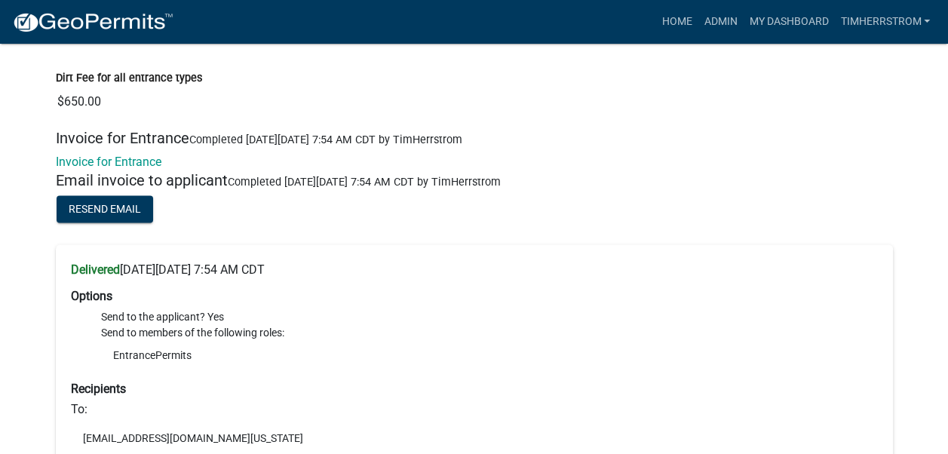
scroll to position [6711, 0]
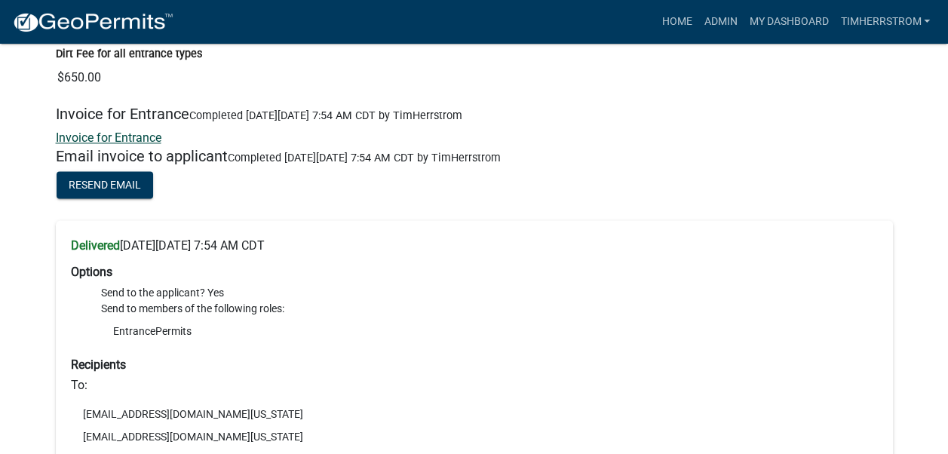
click at [137, 130] on link "Invoice for Entrance" at bounding box center [109, 137] width 106 height 14
